Goal: Transaction & Acquisition: Subscribe to service/newsletter

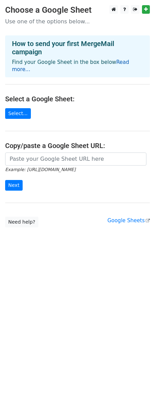
click at [124, 63] on link "Read more..." at bounding box center [70, 65] width 117 height 13
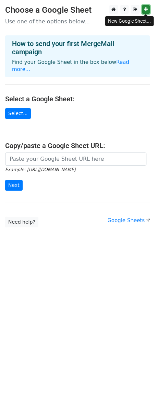
click at [144, 9] on icon at bounding box center [146, 9] width 4 height 5
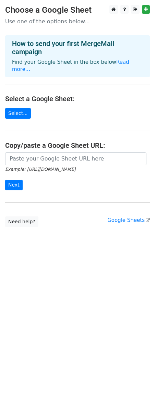
click at [101, 21] on p "Use one of the options below..." at bounding box center [77, 21] width 145 height 7
drag, startPoint x: 43, startPoint y: 23, endPoint x: 31, endPoint y: 34, distance: 15.6
click at [43, 23] on p "Use one of the options below..." at bounding box center [77, 21] width 145 height 7
click at [33, 27] on main "Choose a Google Sheet Use one of the options below... How to send your first Me…" at bounding box center [77, 116] width 155 height 222
click at [36, 23] on p "Use one of the options below..." at bounding box center [77, 21] width 145 height 7
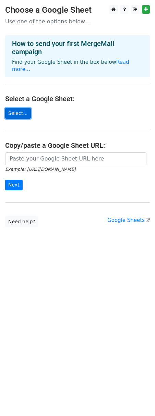
click at [18, 108] on link "Select..." at bounding box center [18, 113] width 26 height 11
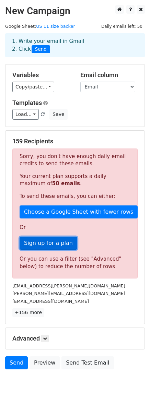
click at [49, 243] on link "Sign up for a plan" at bounding box center [49, 243] width 58 height 13
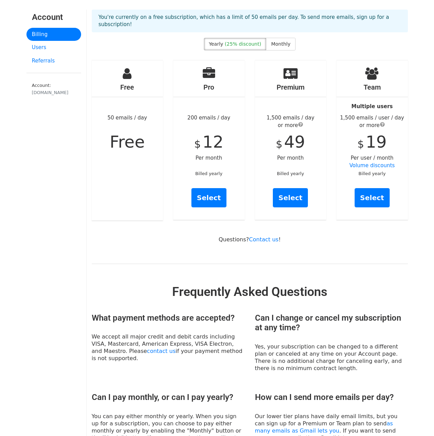
scroll to position [34, 0]
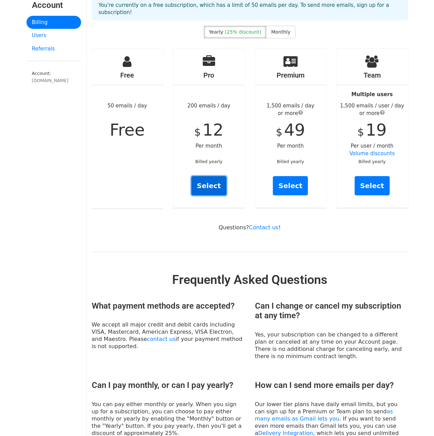
click at [210, 178] on link "Select" at bounding box center [208, 185] width 35 height 19
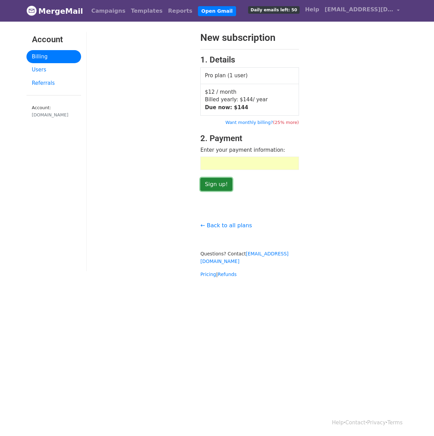
click at [210, 183] on input "Sign up!" at bounding box center [216, 184] width 32 height 13
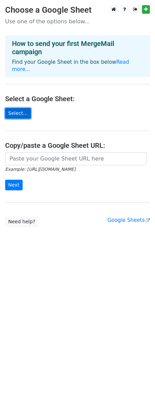
click at [13, 108] on link "Select..." at bounding box center [18, 113] width 26 height 11
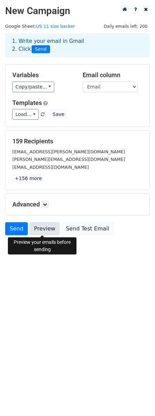
click at [39, 230] on link "Preview" at bounding box center [45, 228] width 30 height 13
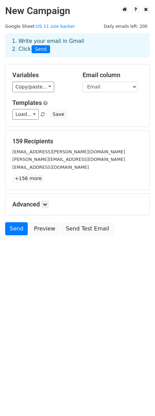
drag, startPoint x: 81, startPoint y: 274, endPoint x: 92, endPoint y: 266, distance: 14.5
click at [81, 274] on html "New Campaign Daily emails left: 200 Google Sheet: US 11 size backer 1. Write yo…" at bounding box center [77, 208] width 155 height 416
drag, startPoint x: 77, startPoint y: 280, endPoint x: 71, endPoint y: 270, distance: 11.5
click at [76, 279] on html "New Campaign Daily emails left: 200 Google Sheet: US 11 size backer 1. Write yo…" at bounding box center [77, 208] width 155 height 416
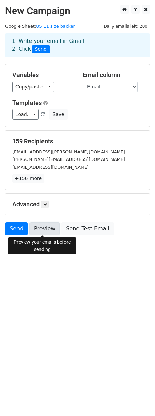
click at [44, 227] on link "Preview" at bounding box center [45, 228] width 30 height 13
click at [42, 227] on link "Preview" at bounding box center [45, 228] width 30 height 13
click at [44, 226] on link "Preview" at bounding box center [45, 228] width 30 height 13
click at [45, 229] on link "Preview" at bounding box center [45, 228] width 30 height 13
click at [35, 229] on link "Preview" at bounding box center [45, 228] width 30 height 13
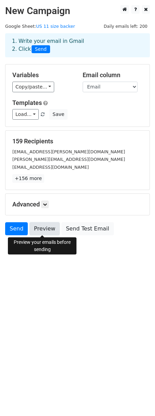
click at [46, 228] on link "Preview" at bounding box center [45, 228] width 30 height 13
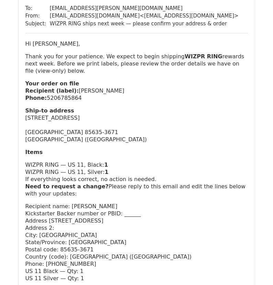
scroll to position [103, 0]
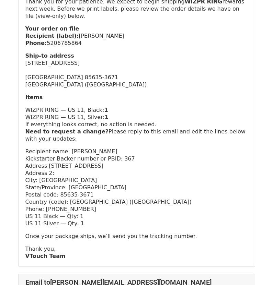
scroll to position [137, 0]
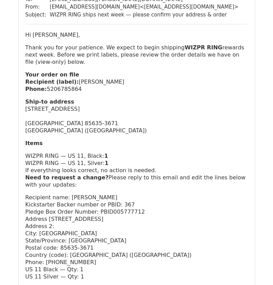
scroll to position [103, 0]
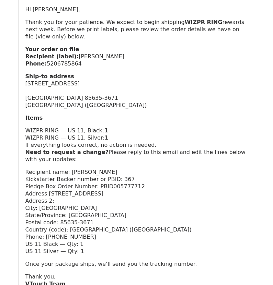
click at [148, 169] on p "Recipient name: Robert Laposta Kickstarter Backer number or PBID: 367 Pledge Bo…" at bounding box center [136, 212] width 222 height 87
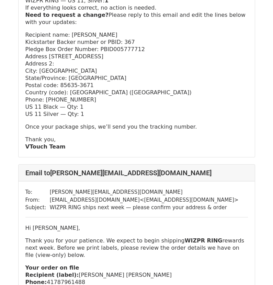
scroll to position [275, 0]
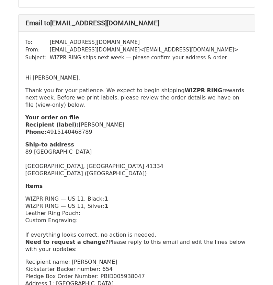
scroll to position [687, 0]
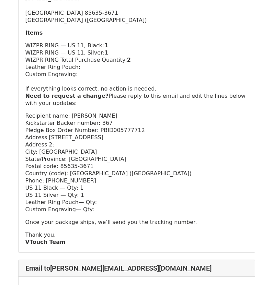
scroll to position [206, 0]
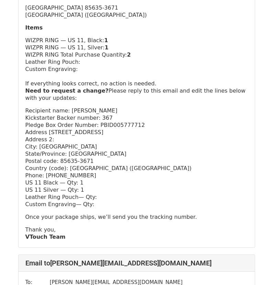
click at [140, 122] on p "Recipient name: Robert Laposta Kickstarter Backer number: 367 Pledge Box Order …" at bounding box center [136, 157] width 222 height 101
click at [138, 152] on p "Recipient name: Robert Laposta Kickstarter Backer number: 367 Pledge Box Order …" at bounding box center [136, 157] width 222 height 101
click at [146, 154] on p "Recipient name: Robert Laposta Kickstarter Backer number: 367 Pledge Box Order …" at bounding box center [136, 157] width 222 height 101
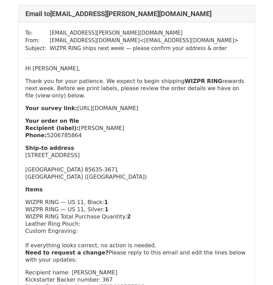
scroll to position [137, 0]
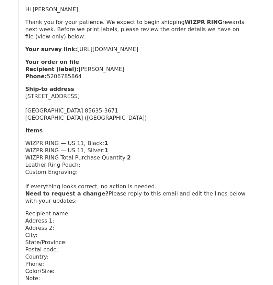
scroll to position [172, 0]
